Goal: Transaction & Acquisition: Purchase product/service

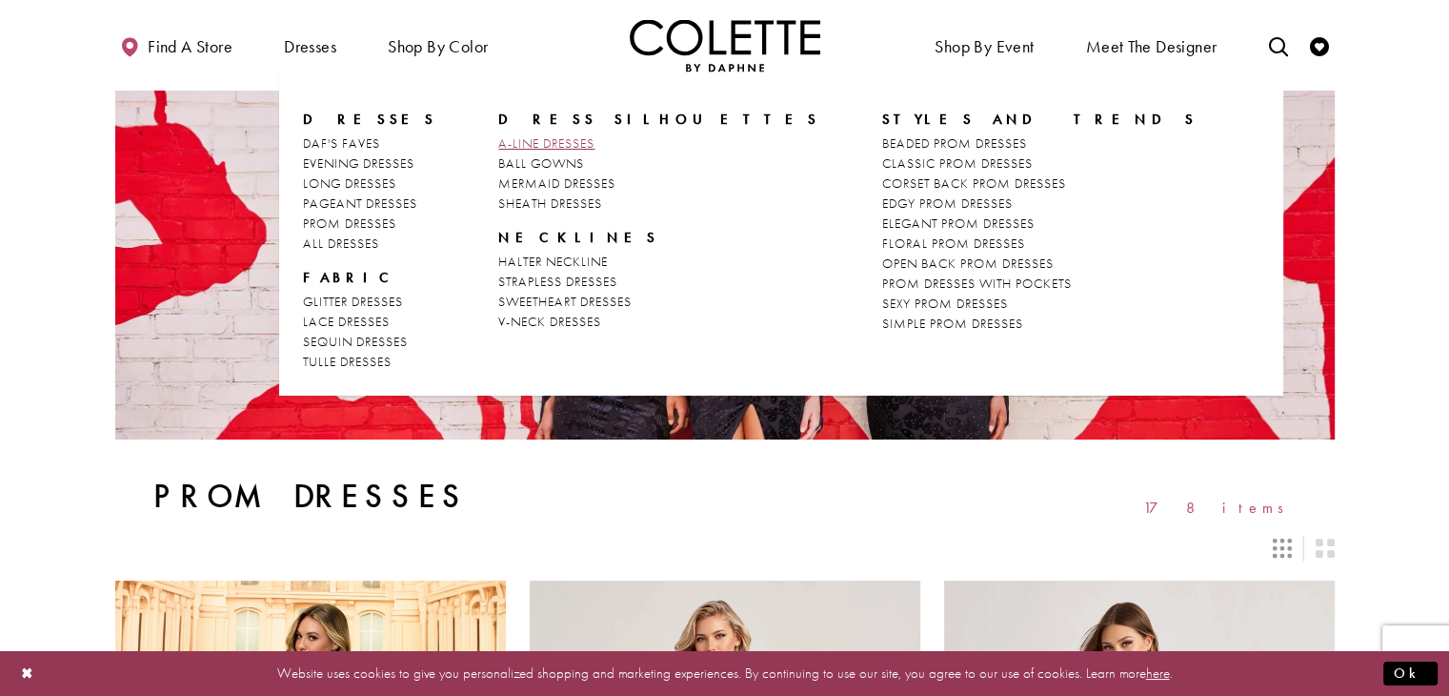
click at [516, 138] on span "A-LINE DRESSES" at bounding box center [546, 142] width 96 height 17
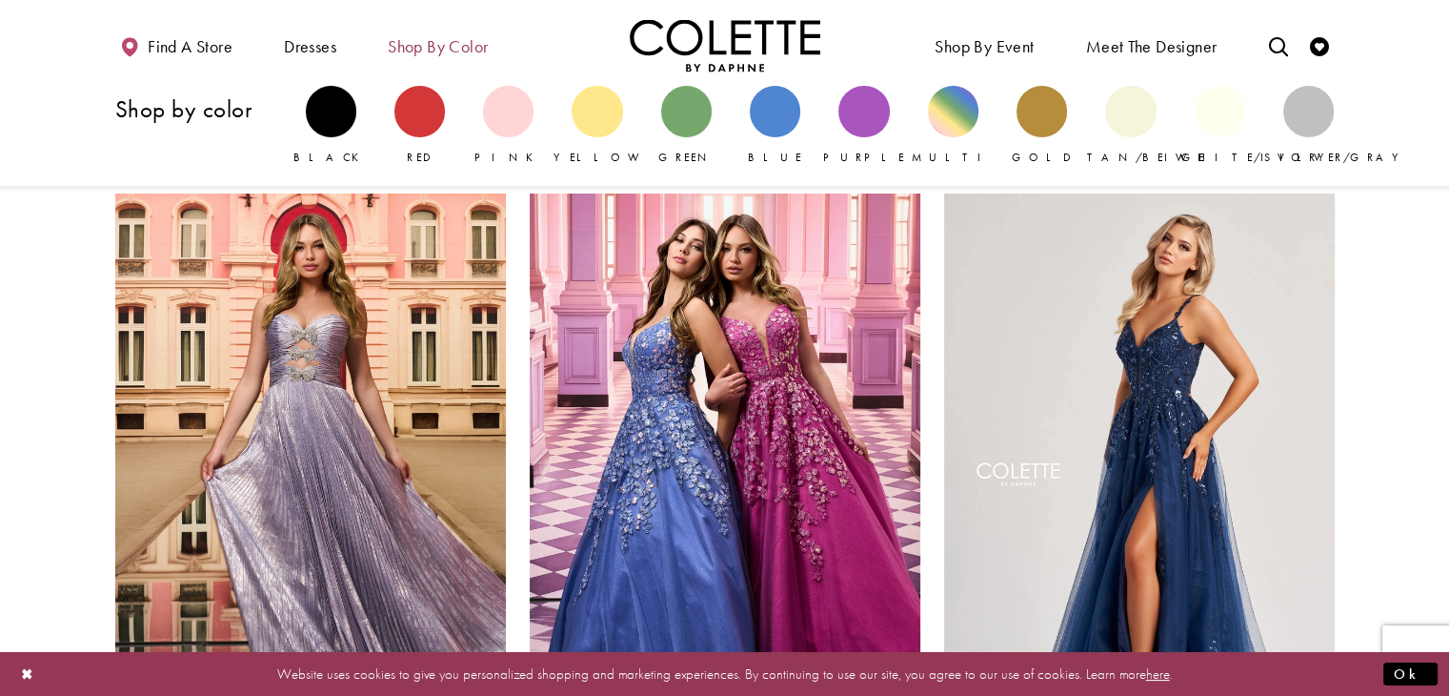
click at [475, 46] on span "Shop by color" at bounding box center [438, 46] width 100 height 19
click at [1116, 130] on div "Primary block" at bounding box center [1130, 111] width 51 height 51
